Goal: Task Accomplishment & Management: Manage account settings

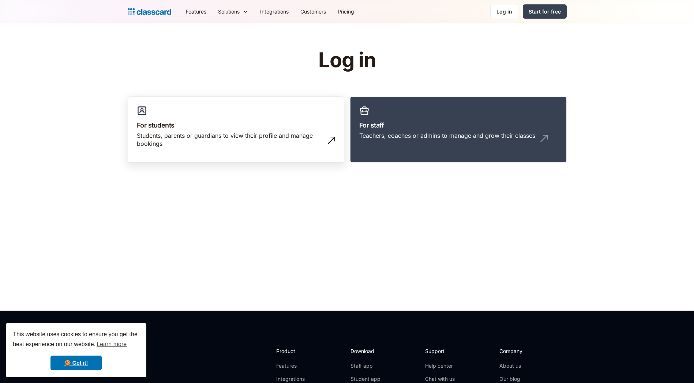
click at [200, 133] on div "Students, parents or guardians to view their profile and manage bookings" at bounding box center [229, 140] width 184 height 16
click at [215, 138] on div "Students, parents or guardians to view their profile and manage bookings" at bounding box center [229, 140] width 184 height 16
click at [187, 137] on div "Students, parents or guardians to view their profile and manage bookings" at bounding box center [229, 140] width 184 height 16
